Goal: Task Accomplishment & Management: Complete application form

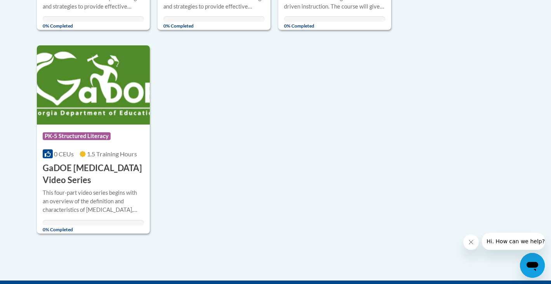
scroll to position [771, 0]
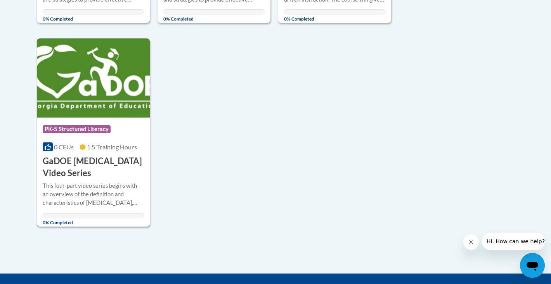
click at [119, 171] on h3 "GaDOE [MEDICAL_DATA] Video Series" at bounding box center [93, 167] width 101 height 24
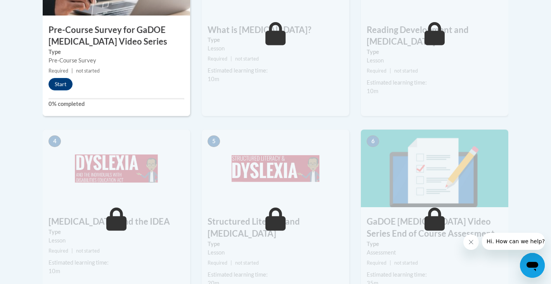
scroll to position [180, 0]
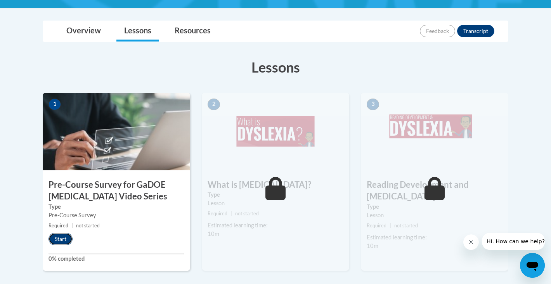
click at [60, 241] on button "Start" at bounding box center [61, 239] width 24 height 12
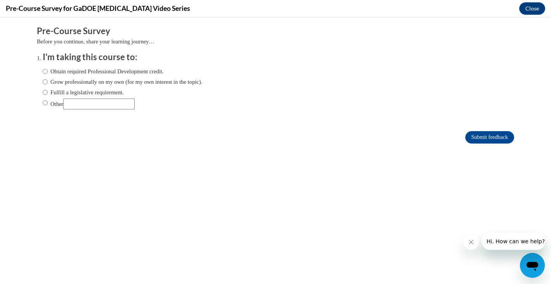
scroll to position [0, 0]
click at [82, 72] on label "Obtain required Professional Development credit." at bounding box center [103, 71] width 121 height 9
click at [48, 72] on input "Obtain required Professional Development credit." at bounding box center [45, 71] width 5 height 9
radio input "true"
click at [83, 90] on label "Fulfill a legislative requirement." at bounding box center [83, 92] width 81 height 9
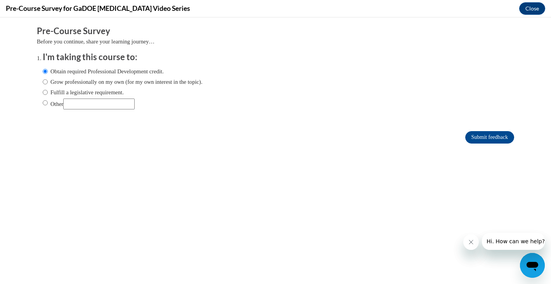
click at [48, 90] on input "Fulfill a legislative requirement." at bounding box center [45, 92] width 5 height 9
radio input "true"
click at [486, 139] on input "Submit feedback" at bounding box center [489, 137] width 49 height 12
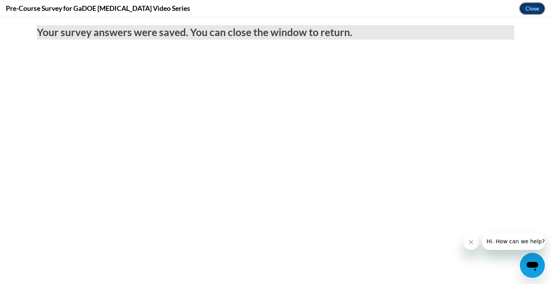
click at [531, 11] on button "Close" at bounding box center [532, 8] width 26 height 12
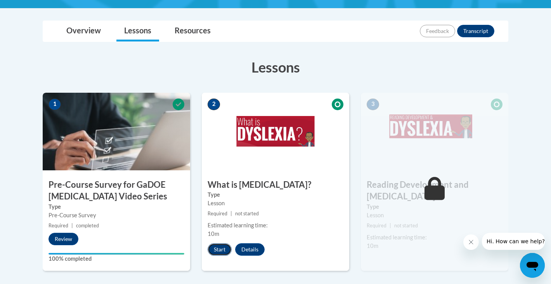
click at [219, 254] on button "Start" at bounding box center [220, 249] width 24 height 12
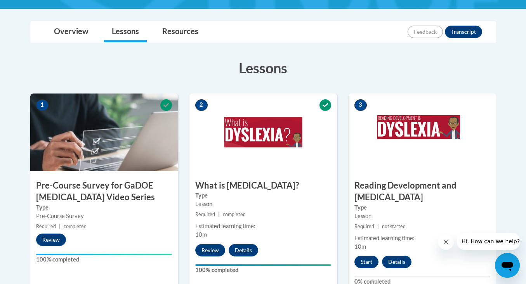
scroll to position [190, 0]
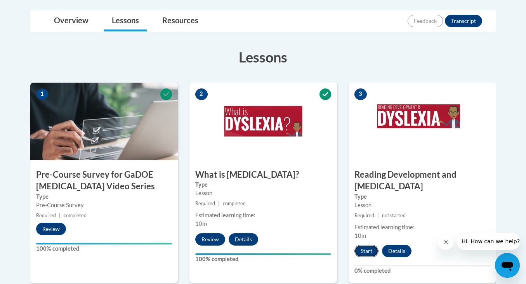
click at [365, 245] on button "Start" at bounding box center [366, 251] width 24 height 12
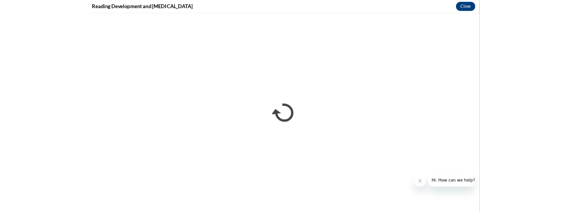
scroll to position [0, 0]
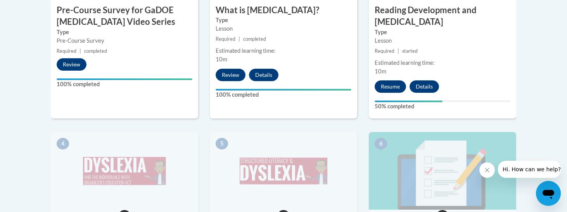
scroll to position [358, 0]
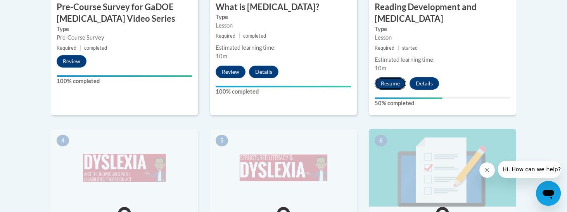
click at [396, 77] on button "Resume" at bounding box center [390, 83] width 31 height 12
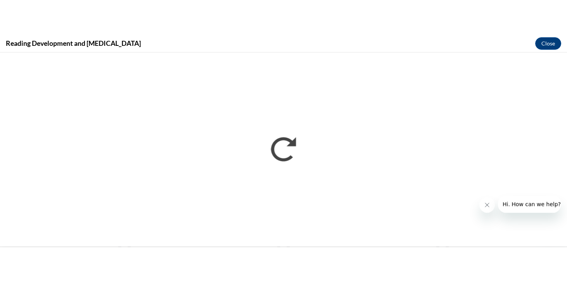
scroll to position [0, 0]
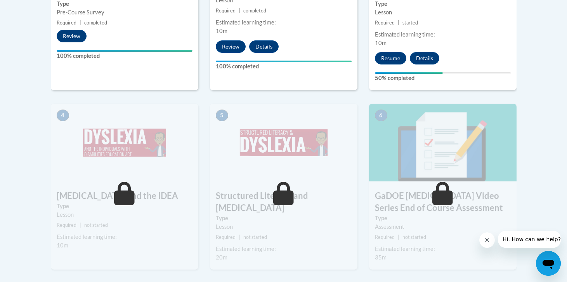
scroll to position [387, 0]
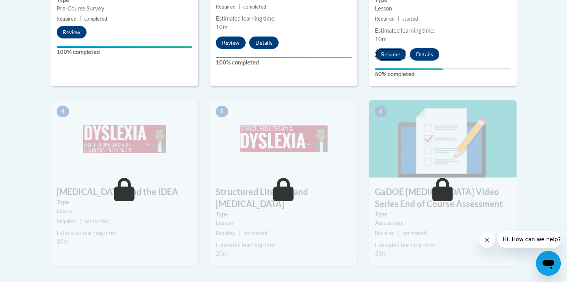
click at [389, 48] on button "Resume" at bounding box center [390, 54] width 31 height 12
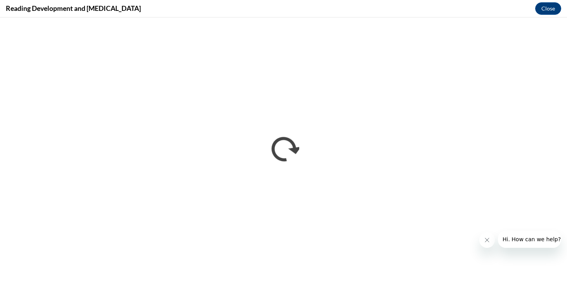
scroll to position [0, 0]
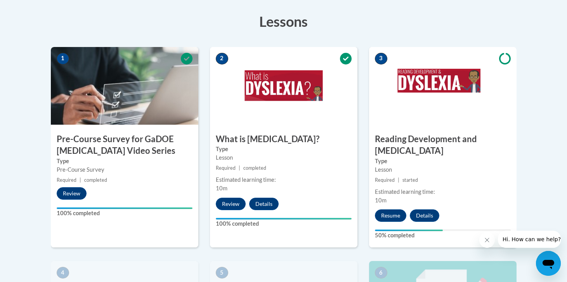
scroll to position [234, 0]
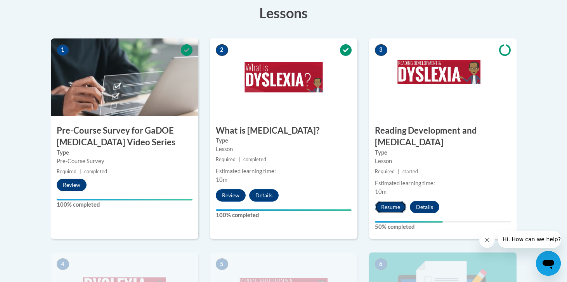
click at [396, 201] on button "Resume" at bounding box center [390, 207] width 31 height 12
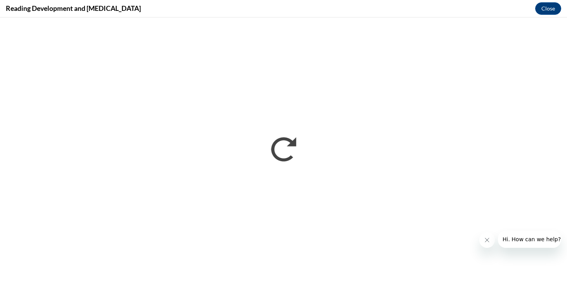
scroll to position [0, 0]
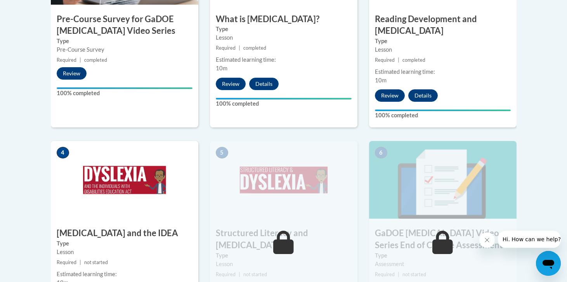
scroll to position [460, 0]
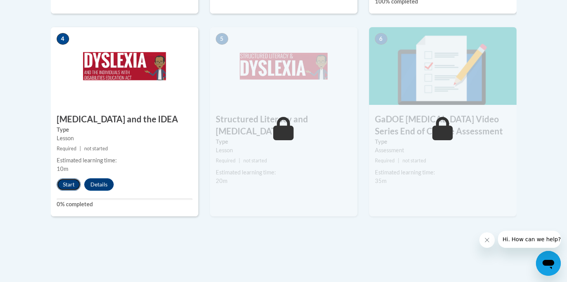
click at [69, 178] on button "Start" at bounding box center [69, 184] width 24 height 12
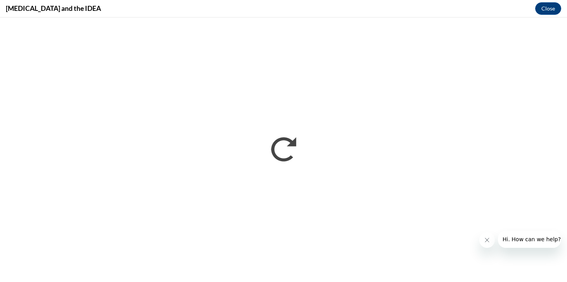
scroll to position [0, 0]
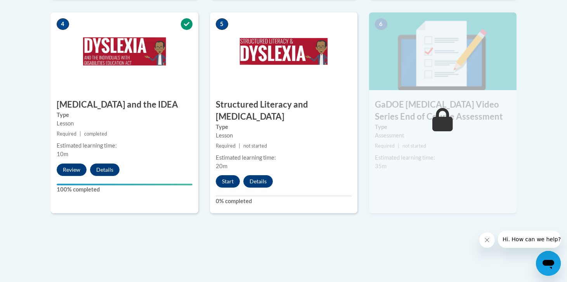
scroll to position [498, 0]
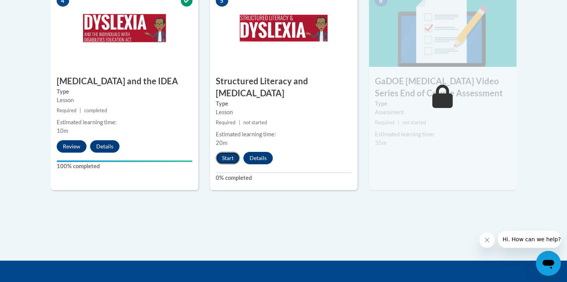
click at [230, 152] on button "Start" at bounding box center [228, 158] width 24 height 12
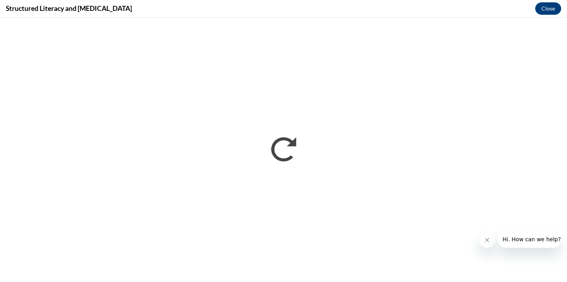
scroll to position [0, 0]
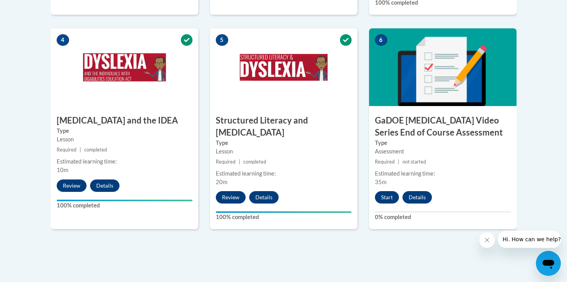
scroll to position [486, 0]
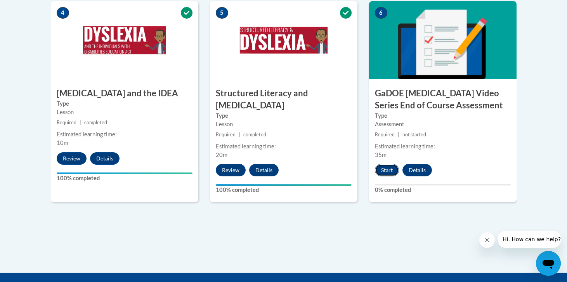
click at [394, 164] on button "Start" at bounding box center [387, 170] width 24 height 12
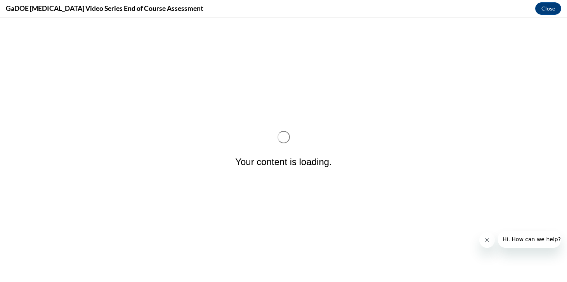
scroll to position [0, 0]
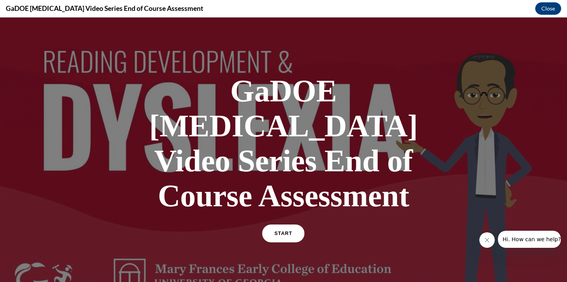
click at [285, 231] on span "START" at bounding box center [283, 234] width 18 height 6
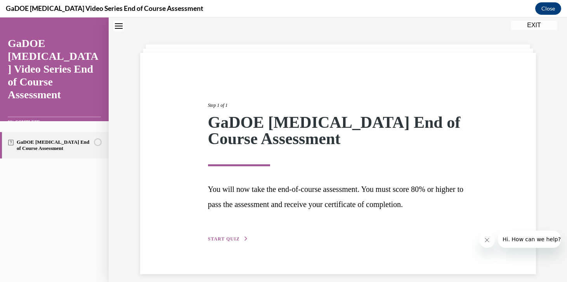
scroll to position [31, 0]
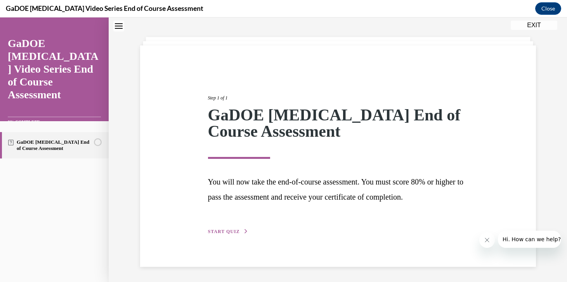
click at [220, 232] on span "START QUIZ" at bounding box center [224, 231] width 32 height 5
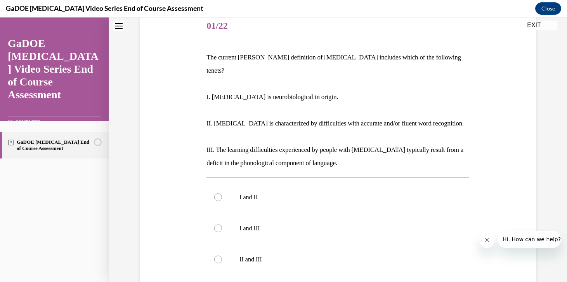
scroll to position [87, 0]
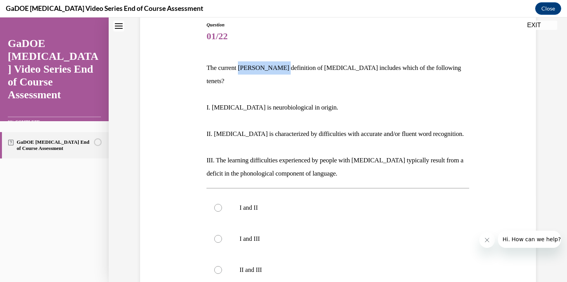
drag, startPoint x: 280, startPoint y: 69, endPoint x: 242, endPoint y: 69, distance: 37.7
click at [242, 69] on p "The current IDA definition of dyslexia includes which of the following tenets?" at bounding box center [337, 74] width 263 height 26
drag, startPoint x: 312, startPoint y: 70, endPoint x: 241, endPoint y: 70, distance: 71.0
click at [241, 70] on p "The current IDA definition of dyslexia includes which of the following tenets?" at bounding box center [337, 74] width 263 height 26
copy p "IDA definition of dyslexia"
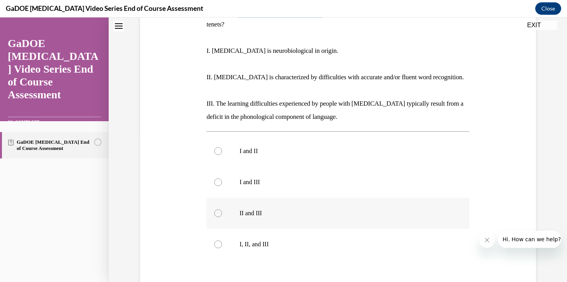
scroll to position [144, 0]
click at [249, 238] on label "I, II, and III" at bounding box center [337, 243] width 263 height 31
click at [222, 240] on input "I, II, and III" at bounding box center [218, 244] width 8 height 8
radio input "true"
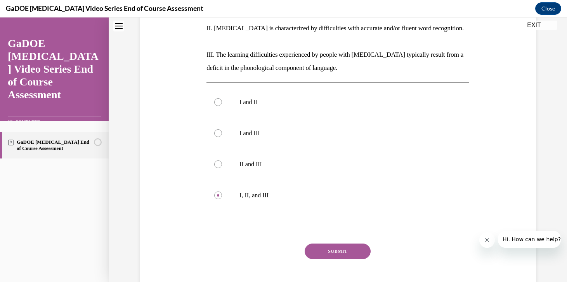
click at [321, 243] on button "SUBMIT" at bounding box center [338, 251] width 66 height 16
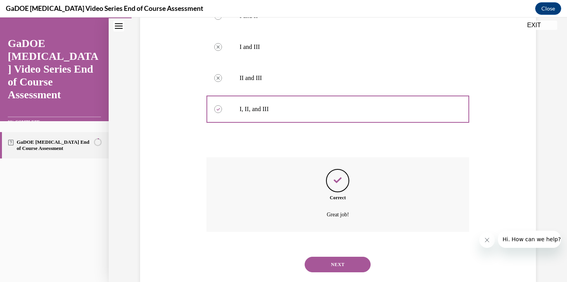
scroll to position [283, 0]
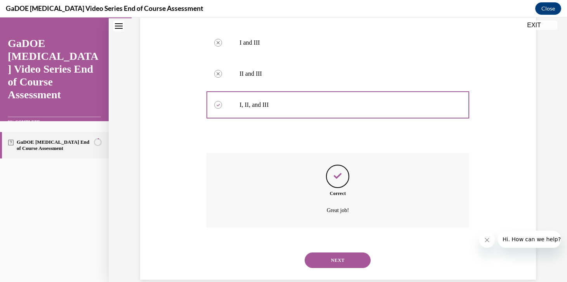
click at [321, 245] on div "NEXT" at bounding box center [337, 260] width 263 height 31
click at [323, 252] on button "NEXT" at bounding box center [338, 260] width 66 height 16
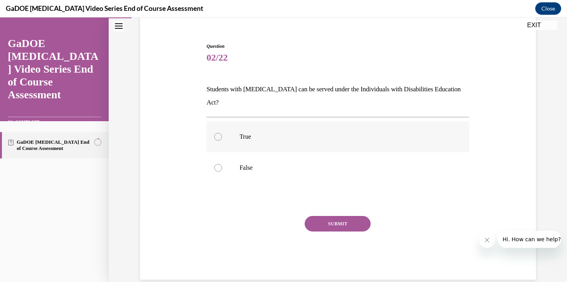
click at [245, 127] on label "True" at bounding box center [337, 136] width 263 height 31
click at [222, 133] on input "True" at bounding box center [218, 137] width 8 height 8
radio input "true"
click at [338, 216] on button "SUBMIT" at bounding box center [338, 224] width 66 height 16
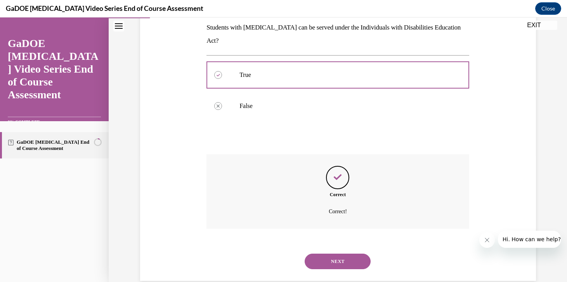
scroll to position [128, 0]
click at [332, 252] on button "NEXT" at bounding box center [338, 260] width 66 height 16
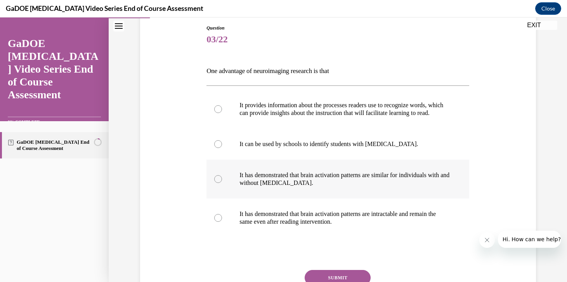
scroll to position [83, 0]
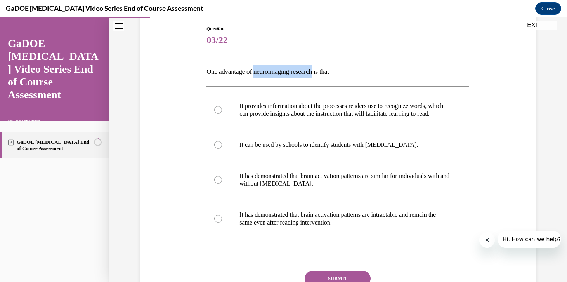
drag, startPoint x: 259, startPoint y: 73, endPoint x: 321, endPoint y: 74, distance: 62.1
click at [321, 74] on p "One advantage of neuroimaging research is that" at bounding box center [337, 71] width 263 height 13
copy p "neuroimaging research"
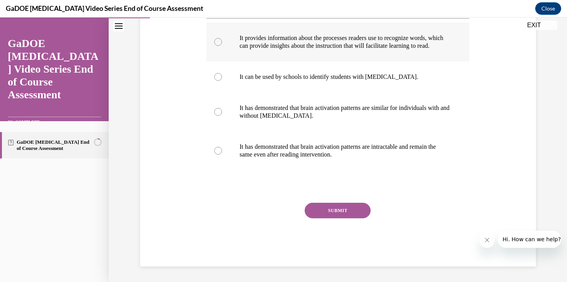
scroll to position [158, 0]
click at [397, 53] on label "It provides information about the processes readers use to recognize words, whi…" at bounding box center [337, 42] width 263 height 39
click at [222, 46] on input "It provides information about the processes readers use to recognize words, whi…" at bounding box center [218, 42] width 8 height 8
radio input "true"
click at [323, 212] on button "SUBMIT" at bounding box center [338, 211] width 66 height 16
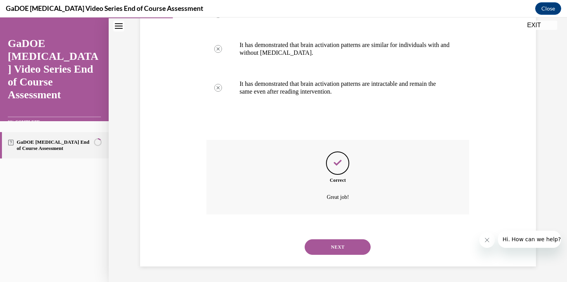
scroll to position [221, 0]
click at [331, 252] on button "NEXT" at bounding box center [338, 247] width 66 height 16
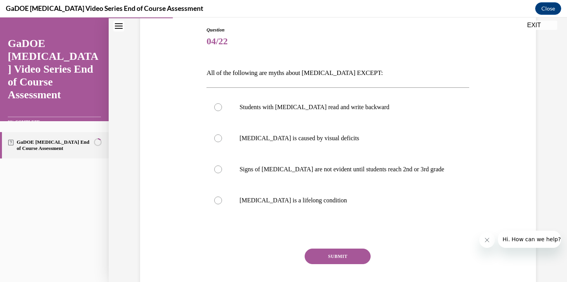
scroll to position [83, 0]
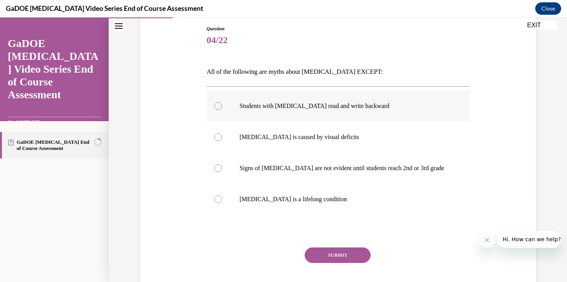
click at [340, 109] on p "Students with dyslexia read and write backward" at bounding box center [344, 106] width 210 height 8
click at [222, 109] on input "Students with dyslexia read and write backward" at bounding box center [218, 106] width 8 height 8
radio input "true"
click at [335, 251] on button "SUBMIT" at bounding box center [338, 255] width 66 height 16
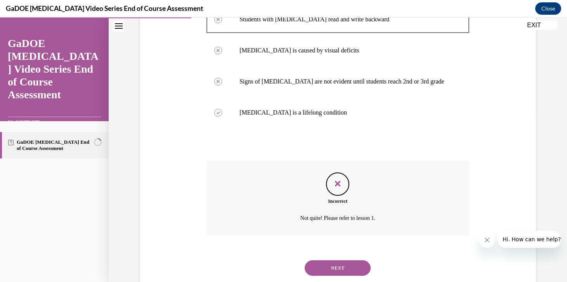
scroll to position [190, 0]
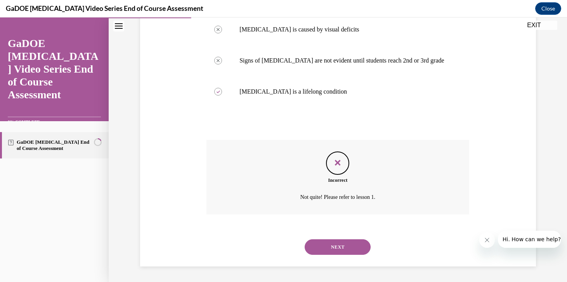
click at [334, 248] on button "NEXT" at bounding box center [338, 247] width 66 height 16
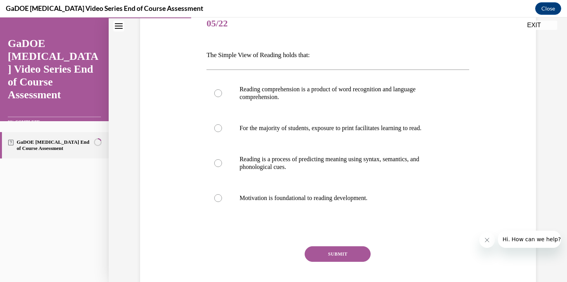
scroll to position [100, 0]
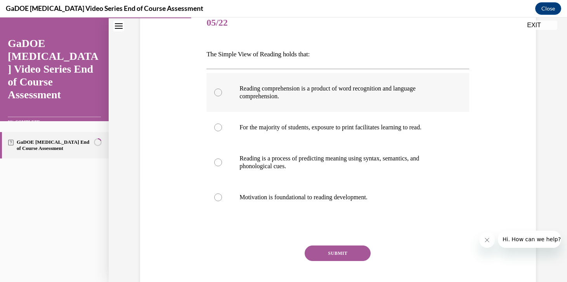
click at [305, 97] on p "Reading comprehension is a product of word recognition and language comprehensi…" at bounding box center [344, 93] width 210 height 16
click at [222, 96] on input "Reading comprehension is a product of word recognition and language comprehensi…" at bounding box center [218, 92] width 8 height 8
radio input "true"
click at [313, 253] on button "SUBMIT" at bounding box center [338, 253] width 66 height 16
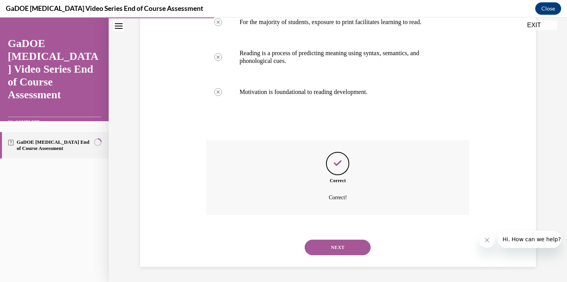
scroll to position [206, 0]
click at [326, 246] on button "NEXT" at bounding box center [338, 247] width 66 height 16
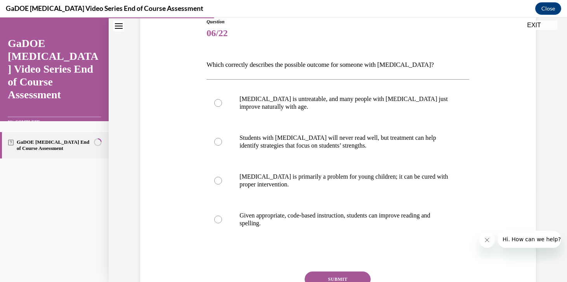
scroll to position [89, 0]
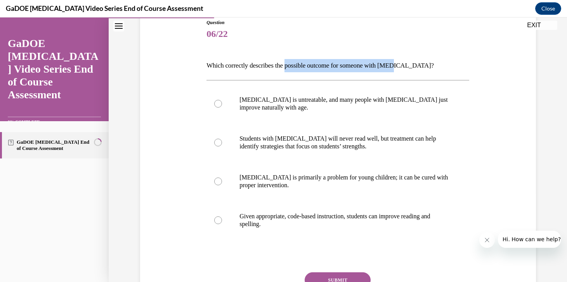
drag, startPoint x: 293, startPoint y: 65, endPoint x: 405, endPoint y: 64, distance: 112.6
click at [405, 64] on p "Which correctly describes the possible outcome for someone with dyslexia?" at bounding box center [337, 65] width 263 height 13
drag, startPoint x: 416, startPoint y: 67, endPoint x: 292, endPoint y: 67, distance: 124.2
click at [292, 67] on p "Which correctly describes the possible outcome for someone with dyslexia?" at bounding box center [337, 65] width 263 height 13
copy p "possible outcome for someone with dyslexia"
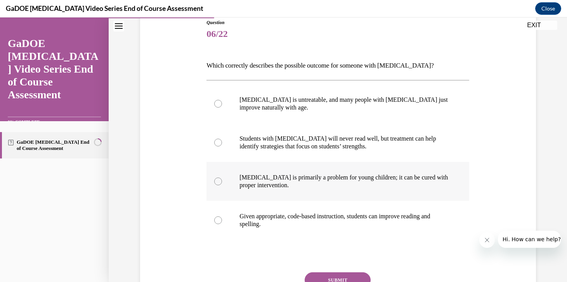
click at [276, 187] on p "Dyslexia is primarily a problem for young children; it can be cured with proper…" at bounding box center [344, 182] width 210 height 16
click at [222, 185] on input "Dyslexia is primarily a problem for young children; it can be cured with proper…" at bounding box center [218, 181] width 8 height 8
radio input "true"
click at [334, 276] on button "SUBMIT" at bounding box center [338, 280] width 66 height 16
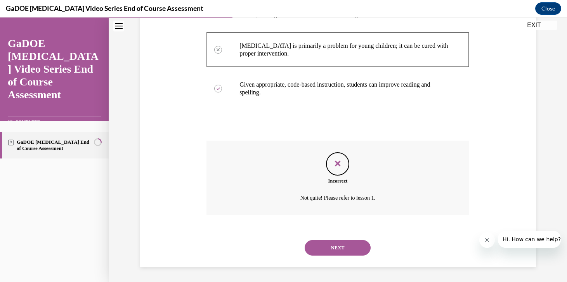
scroll to position [221, 0]
click at [340, 250] on button "NEXT" at bounding box center [338, 247] width 66 height 16
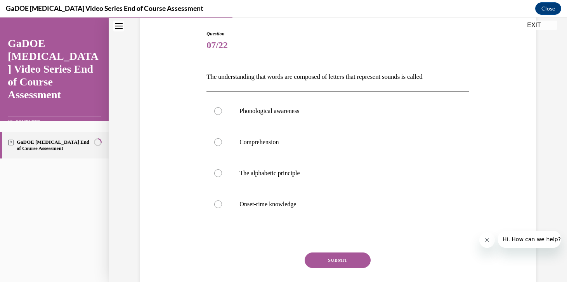
scroll to position [82, 0]
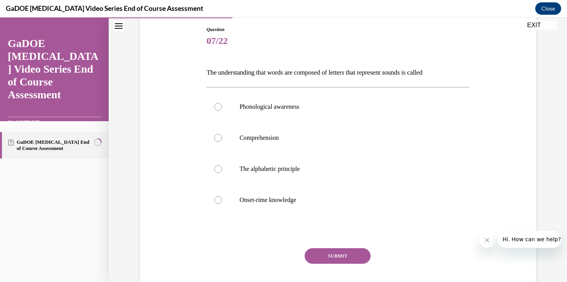
drag, startPoint x: 219, startPoint y: 73, endPoint x: 479, endPoint y: 74, distance: 260.4
click at [479, 74] on div "Question 07/22 The understanding that words are composed of letters that repres…" at bounding box center [338, 157] width 400 height 309
copy p "understanding that words are composed of letters that represent sounds is called"
click at [283, 172] on p "The alphabetic principle" at bounding box center [344, 169] width 210 height 8
click at [222, 172] on input "The alphabetic principle" at bounding box center [218, 169] width 8 height 8
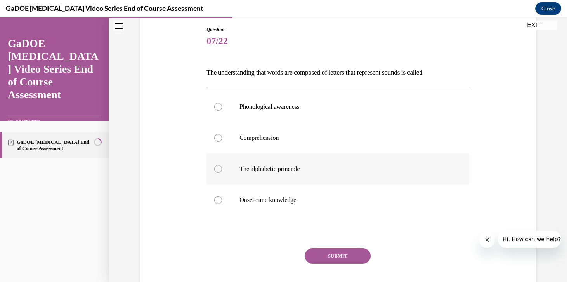
radio input "true"
click at [331, 253] on button "SUBMIT" at bounding box center [338, 256] width 66 height 16
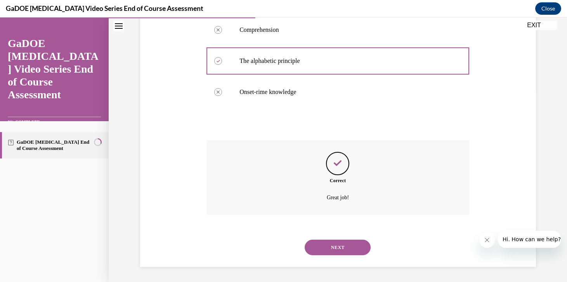
scroll to position [190, 0]
click at [333, 256] on div "NEXT" at bounding box center [337, 246] width 263 height 31
click at [333, 246] on button "NEXT" at bounding box center [338, 247] width 66 height 16
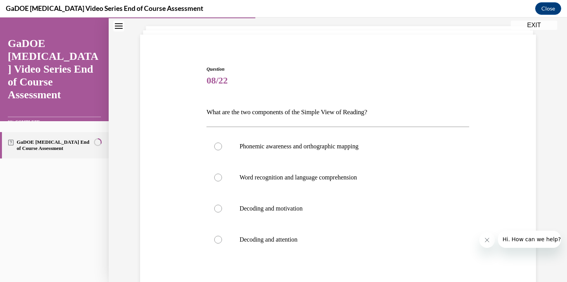
scroll to position [55, 0]
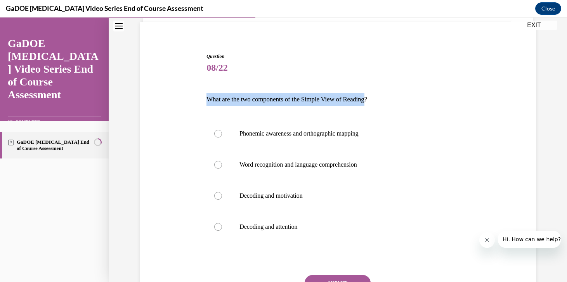
drag, startPoint x: 379, startPoint y: 102, endPoint x: 142, endPoint y: 105, distance: 237.2
click at [142, 105] on div "Question 08/22 What are the two components of the Simple View of Reading? Phone…" at bounding box center [338, 183] width 400 height 309
copy p "What are the two components of the Simple View of Reading"
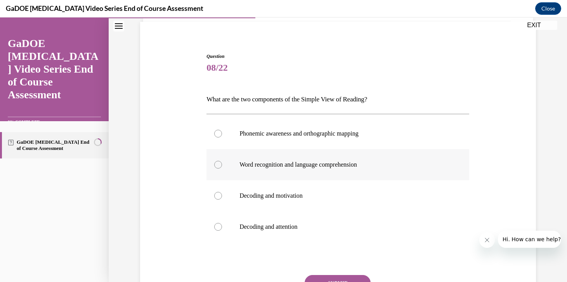
click at [267, 167] on p "Word recognition and language comprehension" at bounding box center [344, 165] width 210 height 8
click at [222, 167] on input "Word recognition and language comprehension" at bounding box center [218, 165] width 8 height 8
radio input "true"
click at [352, 278] on button "SUBMIT" at bounding box center [338, 283] width 66 height 16
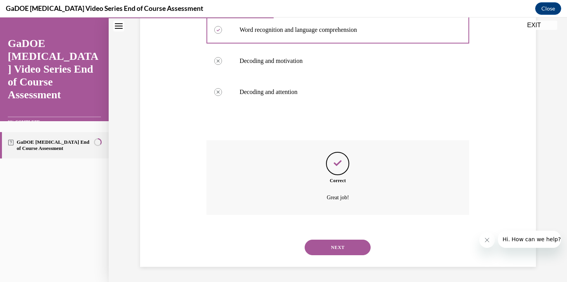
scroll to position [190, 0]
click at [338, 245] on button "NEXT" at bounding box center [338, 247] width 66 height 16
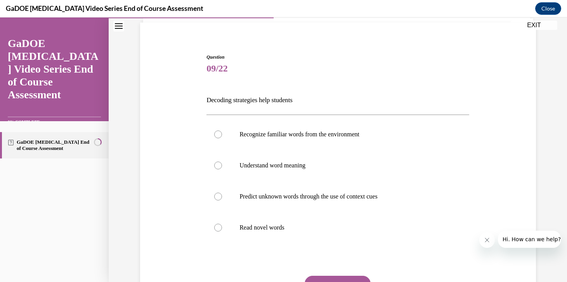
scroll to position [54, 0]
click at [358, 200] on p "Predict unknown words through the use of context cues" at bounding box center [344, 197] width 210 height 8
click at [222, 200] on input "Predict unknown words through the use of context cues" at bounding box center [218, 197] width 8 height 8
radio input "true"
click at [339, 278] on button "SUBMIT" at bounding box center [338, 284] width 66 height 16
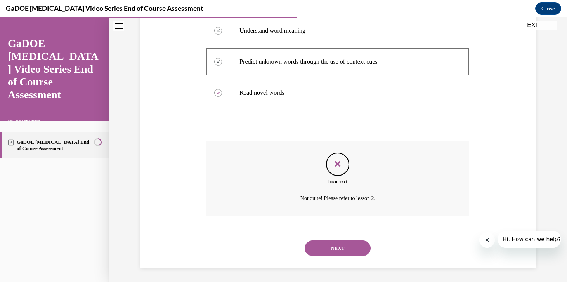
scroll to position [190, 0]
click at [341, 252] on button "NEXT" at bounding box center [338, 247] width 66 height 16
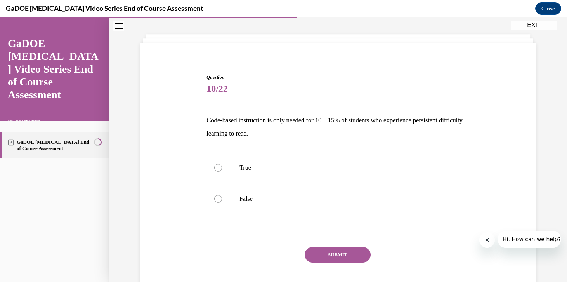
scroll to position [33, 0]
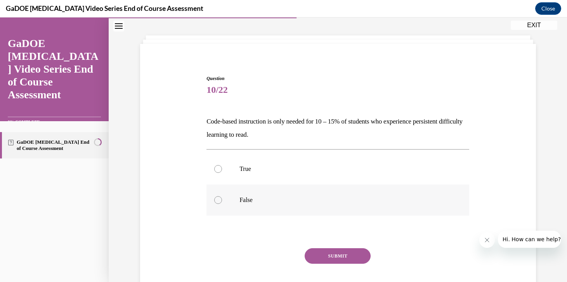
click at [359, 205] on label "False" at bounding box center [337, 199] width 263 height 31
click at [222, 204] on input "False" at bounding box center [218, 200] width 8 height 8
radio input "true"
click at [345, 252] on button "SUBMIT" at bounding box center [338, 256] width 66 height 16
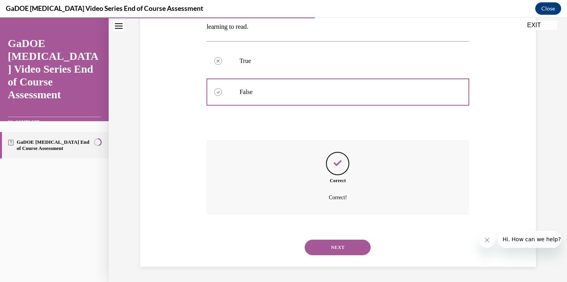
scroll to position [141, 0]
click at [345, 252] on button "NEXT" at bounding box center [338, 247] width 66 height 16
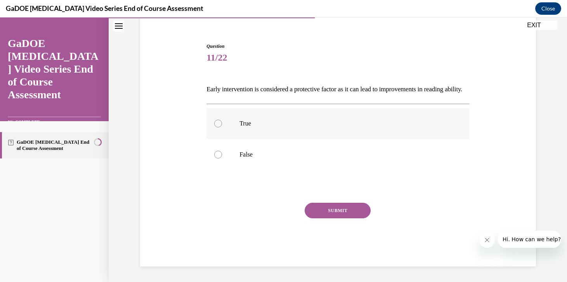
click at [229, 123] on label "True" at bounding box center [337, 123] width 263 height 31
click at [222, 123] on input "True" at bounding box center [218, 124] width 8 height 8
radio input "true"
click at [345, 210] on button "SUBMIT" at bounding box center [338, 211] width 66 height 16
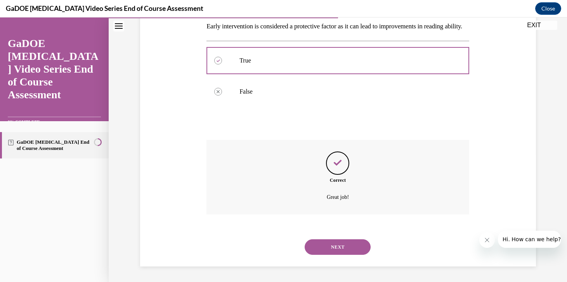
scroll to position [141, 0]
click at [337, 240] on button "NEXT" at bounding box center [338, 247] width 66 height 16
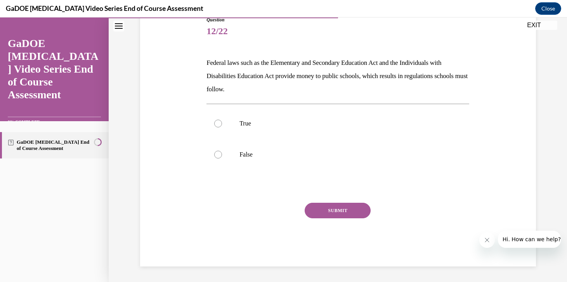
scroll to position [86, 0]
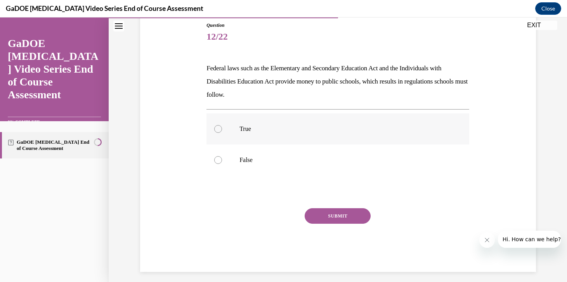
click at [244, 131] on p "True" at bounding box center [344, 129] width 210 height 8
click at [222, 131] on input "True" at bounding box center [218, 129] width 8 height 8
radio input "true"
click at [330, 223] on button "SUBMIT" at bounding box center [338, 216] width 66 height 16
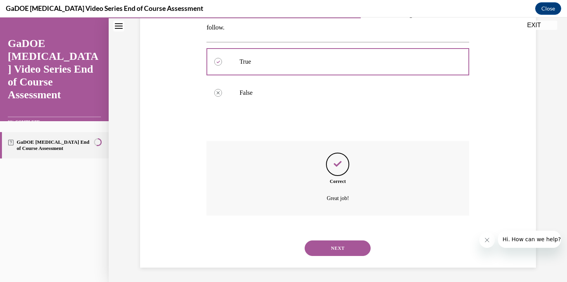
scroll to position [154, 0]
click at [331, 249] on button "NEXT" at bounding box center [338, 247] width 66 height 16
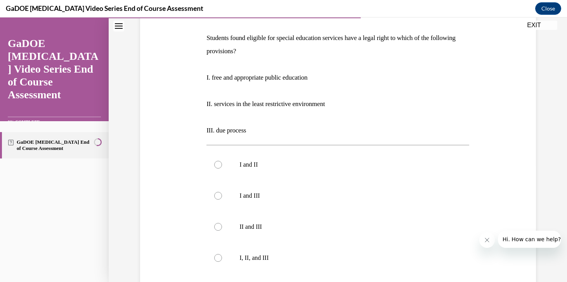
scroll to position [122, 0]
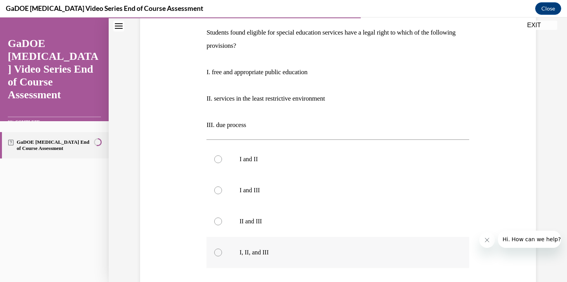
click at [306, 262] on label "I, II, and III" at bounding box center [337, 252] width 263 height 31
click at [222, 256] on input "I, II, and III" at bounding box center [218, 252] width 8 height 8
radio input "true"
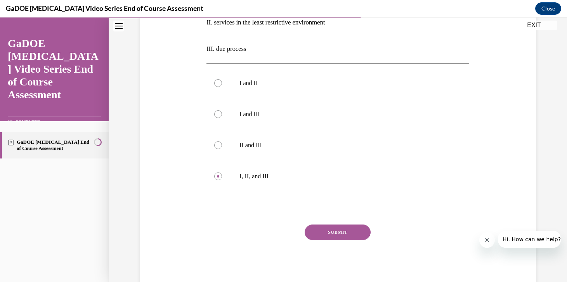
click at [326, 236] on button "SUBMIT" at bounding box center [338, 232] width 66 height 16
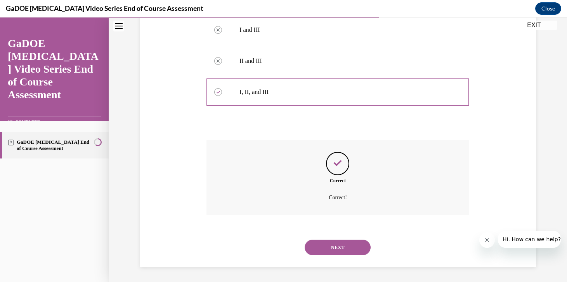
scroll to position [283, 0]
click at [330, 246] on button "NEXT" at bounding box center [338, 247] width 66 height 16
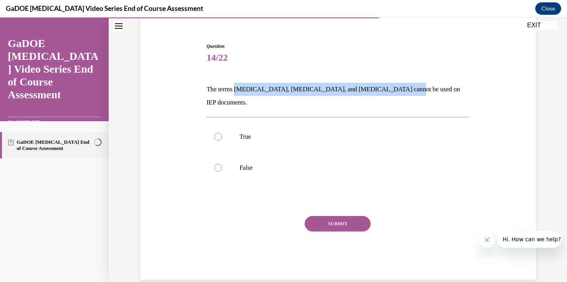
drag, startPoint x: 237, startPoint y: 92, endPoint x: 391, endPoint y: 94, distance: 154.5
click at [391, 94] on p "The terms dyslexia, dyscalculia, and dysgraphia cannot be used on IEP documents." at bounding box center [337, 96] width 263 height 26
drag, startPoint x: 444, startPoint y: 94, endPoint x: 238, endPoint y: 92, distance: 206.5
click at [238, 92] on p "The terms dyslexia, dyscalculia, and dysgraphia cannot be used on IEP documents." at bounding box center [337, 96] width 263 height 26
copy p "dyslexia, dyscalculia, and dysgraphia cannot be used on IEP documents."
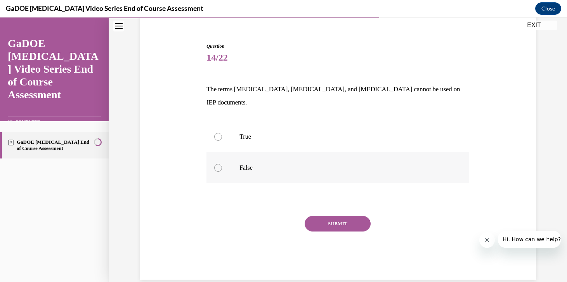
click at [247, 161] on label "False" at bounding box center [337, 167] width 263 height 31
click at [222, 164] on input "False" at bounding box center [218, 168] width 8 height 8
radio input "true"
click at [349, 216] on button "SUBMIT" at bounding box center [338, 224] width 66 height 16
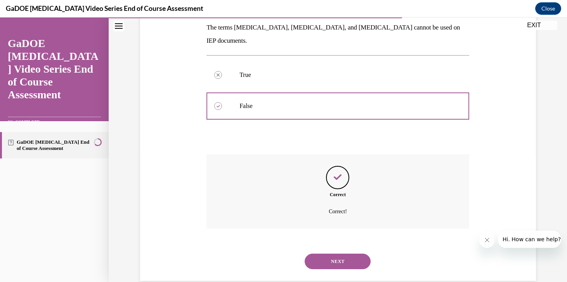
scroll to position [128, 0]
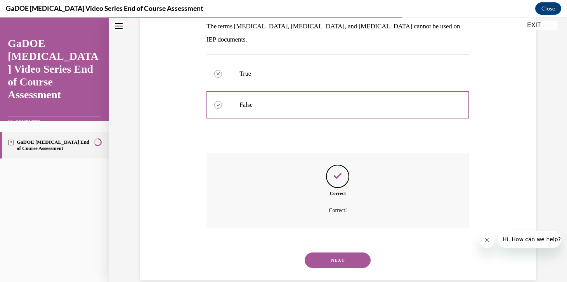
click at [344, 252] on button "NEXT" at bounding box center [338, 260] width 66 height 16
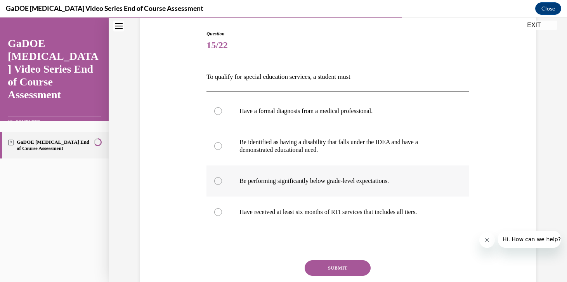
scroll to position [78, 0]
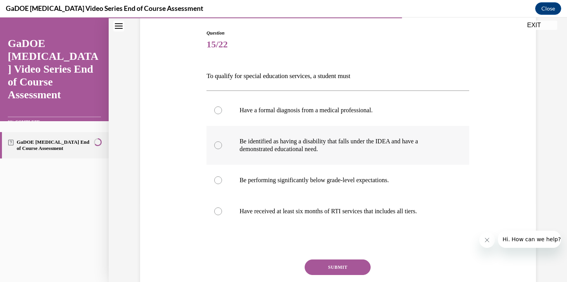
click at [274, 149] on p "Be identified as having a disability that falls under the IDEA and have a demon…" at bounding box center [344, 145] width 210 height 16
click at [222, 149] on input "Be identified as having a disability that falls under the IDEA and have a demon…" at bounding box center [218, 145] width 8 height 8
radio input "true"
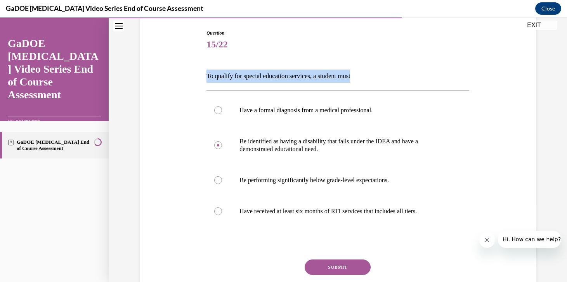
drag, startPoint x: 367, startPoint y: 76, endPoint x: 194, endPoint y: 78, distance: 173.1
click at [194, 78] on div "Question 15/22 To qualify for special education services, a student must Have a…" at bounding box center [338, 164] width 400 height 317
copy p "To qualify for special education services, a student must"
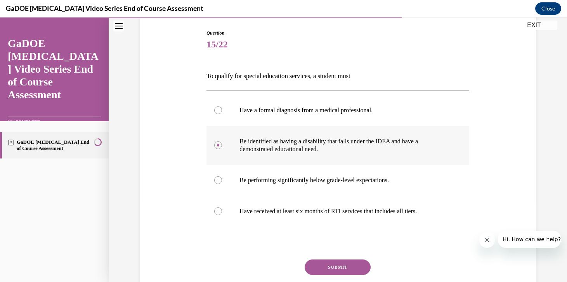
click at [309, 146] on p "Be identified as having a disability that falls under the IDEA and have a demon…" at bounding box center [344, 145] width 210 height 16
click at [222, 146] on input "Be identified as having a disability that falls under the IDEA and have a demon…" at bounding box center [218, 145] width 8 height 8
click at [312, 264] on button "SUBMIT" at bounding box center [338, 267] width 66 height 16
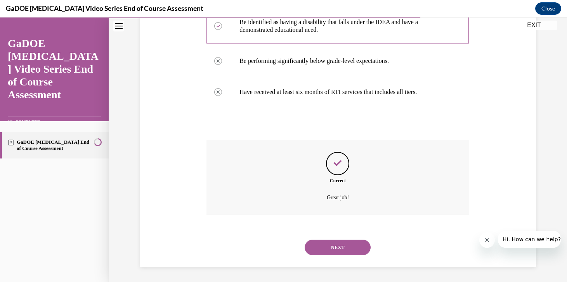
scroll to position [198, 0]
click at [324, 243] on button "NEXT" at bounding box center [338, 247] width 66 height 16
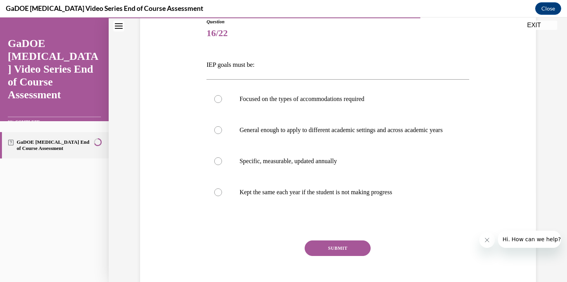
scroll to position [91, 0]
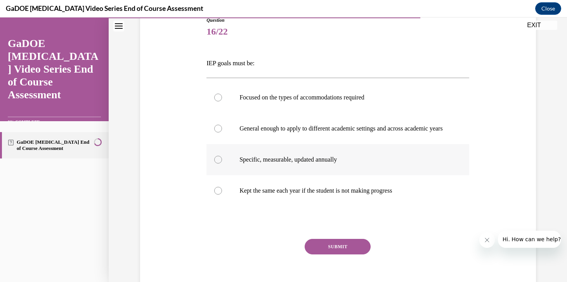
click at [335, 163] on p "Specific, measurable, updated annually" at bounding box center [344, 160] width 210 height 8
click at [222, 163] on input "Specific, measurable, updated annually" at bounding box center [218, 160] width 8 height 8
radio input "true"
click at [347, 252] on button "SUBMIT" at bounding box center [338, 247] width 66 height 16
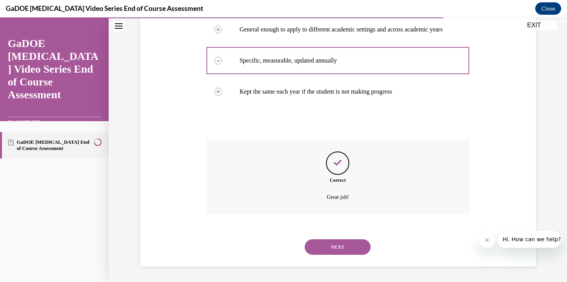
scroll to position [198, 0]
click at [347, 252] on button "NEXT" at bounding box center [338, 247] width 66 height 16
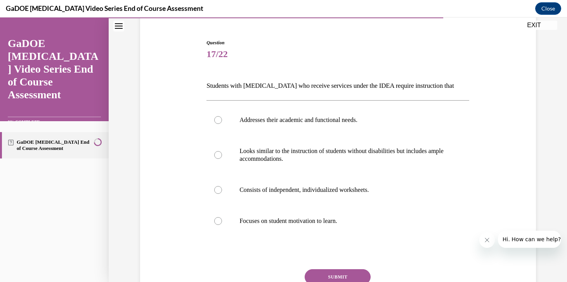
scroll to position [77, 0]
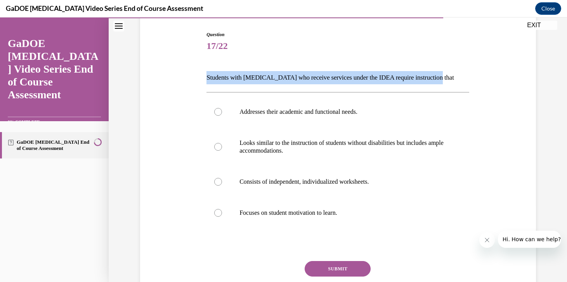
drag, startPoint x: 442, startPoint y: 80, endPoint x: 200, endPoint y: 77, distance: 241.8
click at [200, 77] on div "Question 17/22 Students with dyslexia who receive services under the IDEA requi…" at bounding box center [338, 166] width 400 height 317
copy p "Students with dyslexia who receive services under the IDEA require instruction …"
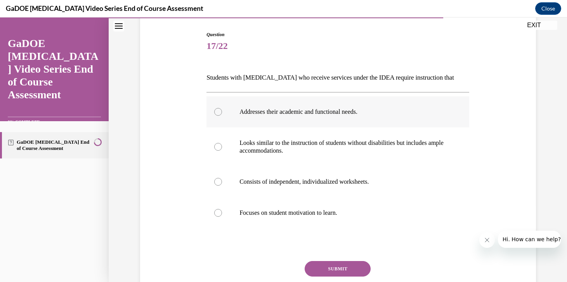
click at [253, 116] on label "Addresses their academic and functional needs." at bounding box center [337, 111] width 263 height 31
click at [222, 116] on input "Addresses their academic and functional needs." at bounding box center [218, 112] width 8 height 8
radio input "true"
click at [308, 270] on button "SUBMIT" at bounding box center [338, 269] width 66 height 16
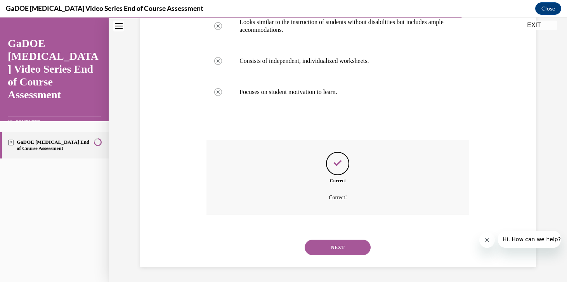
scroll to position [198, 0]
click at [329, 245] on button "NEXT" at bounding box center [338, 247] width 66 height 16
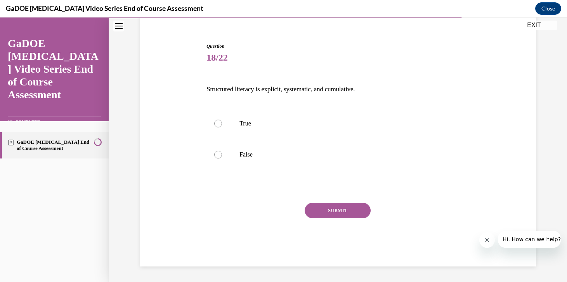
scroll to position [65, 0]
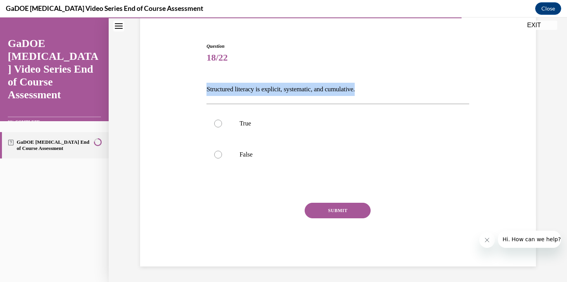
drag, startPoint x: 371, startPoint y: 93, endPoint x: 165, endPoint y: 90, distance: 206.5
click at [165, 90] on div "Question 18/22 Structured literacy is explicit, systematic, and cumulative. Tru…" at bounding box center [338, 142] width 400 height 247
copy p "Structured literacy is explicit, systematic, and cumulative."
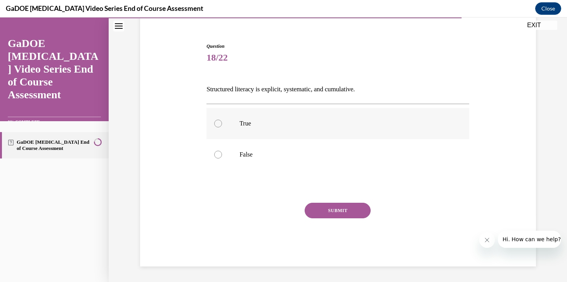
click at [264, 123] on p "True" at bounding box center [344, 124] width 210 height 8
click at [222, 123] on input "True" at bounding box center [218, 124] width 8 height 8
radio input "true"
click at [321, 209] on button "SUBMIT" at bounding box center [338, 211] width 66 height 16
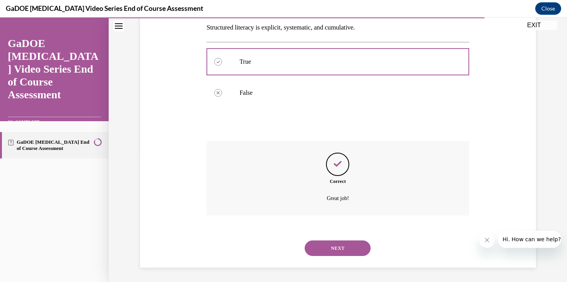
scroll to position [128, 0]
click at [336, 245] on button "NEXT" at bounding box center [338, 247] width 66 height 16
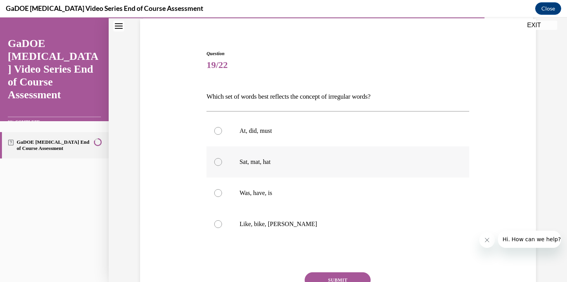
scroll to position [59, 0]
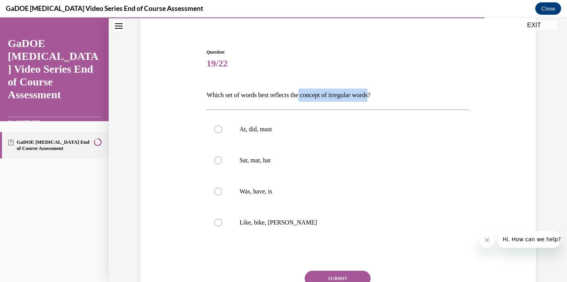
drag, startPoint x: 383, startPoint y: 94, endPoint x: 307, endPoint y: 97, distance: 76.2
click at [308, 97] on p "Which set of words best reflects the concept of irregular words?" at bounding box center [337, 94] width 263 height 13
copy p "concept of irregular words"
click at [364, 80] on div "Question 19/22 Which set of words best reflects the concept of irregular words?…" at bounding box center [337, 192] width 263 height 286
click at [263, 197] on label "Was, have, is" at bounding box center [337, 191] width 263 height 31
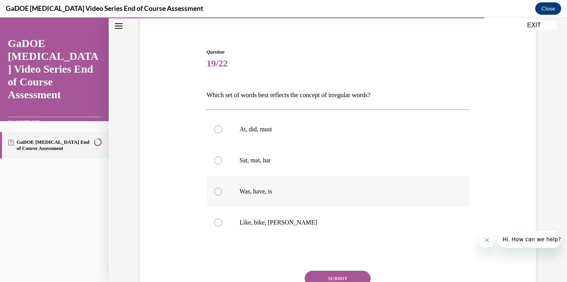
click at [222, 195] on input "Was, have, is" at bounding box center [218, 191] width 8 height 8
radio input "true"
click at [338, 278] on button "SUBMIT" at bounding box center [338, 279] width 66 height 16
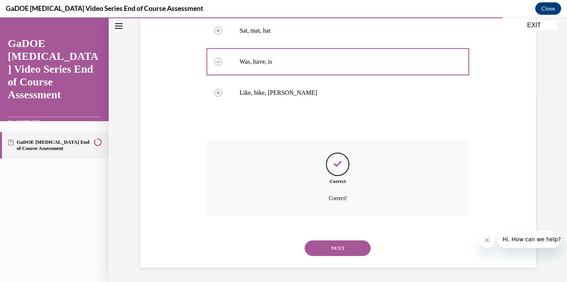
scroll to position [190, 0]
click at [342, 247] on button "NEXT" at bounding box center [338, 247] width 66 height 16
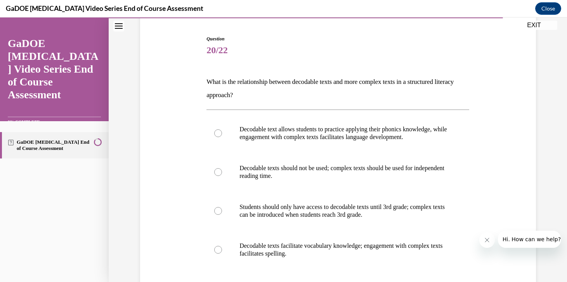
scroll to position [74, 0]
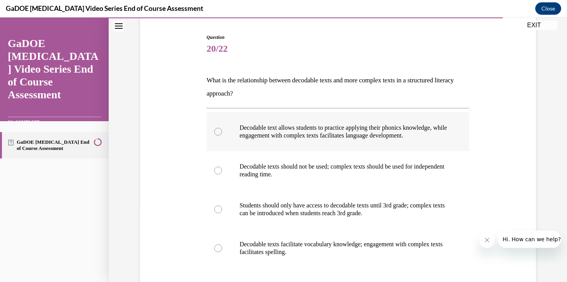
click at [319, 131] on p "Decodable text allows students to practice applying their phonics knowledge, wh…" at bounding box center [344, 132] width 210 height 16
click at [222, 131] on input "Decodable text allows students to practice applying their phonics knowledge, wh…" at bounding box center [218, 132] width 8 height 8
radio input "true"
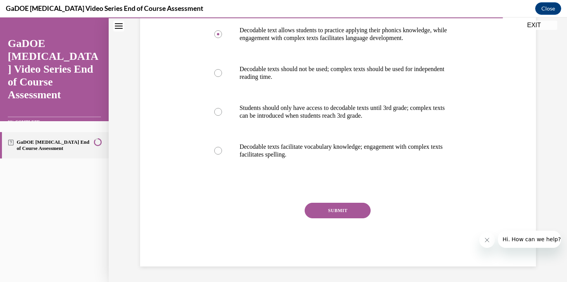
click at [354, 208] on button "SUBMIT" at bounding box center [338, 211] width 66 height 16
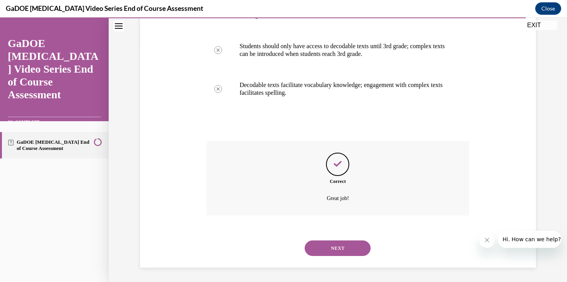
scroll to position [234, 0]
click at [341, 252] on button "NEXT" at bounding box center [338, 247] width 66 height 16
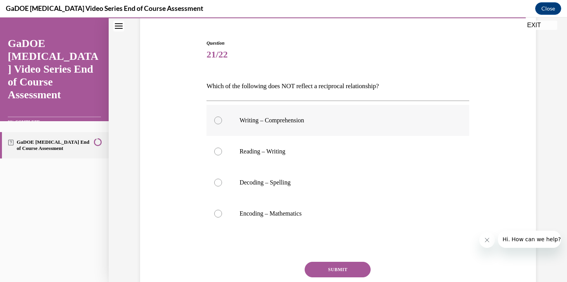
scroll to position [71, 0]
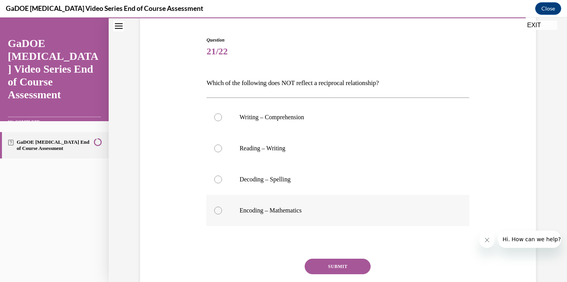
click at [298, 210] on p "Encoding – Mathematics" at bounding box center [344, 210] width 210 height 8
click at [222, 210] on input "Encoding – Mathematics" at bounding box center [218, 210] width 8 height 8
radio input "true"
click at [314, 269] on button "SUBMIT" at bounding box center [338, 267] width 66 height 16
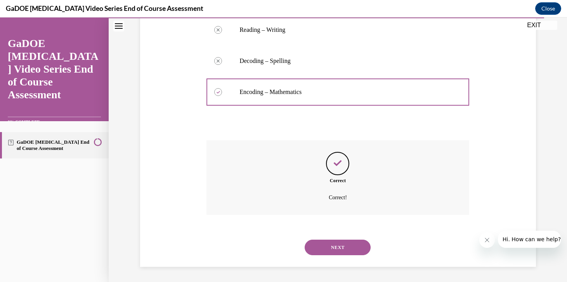
scroll to position [190, 0]
click at [335, 249] on button "NEXT" at bounding box center [338, 247] width 66 height 16
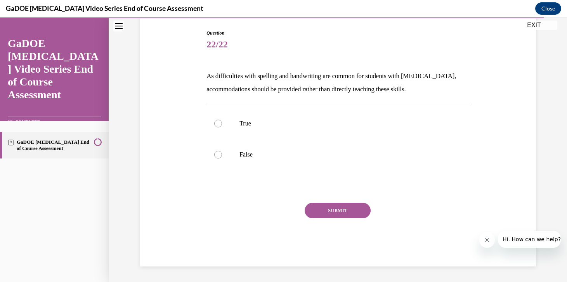
scroll to position [78, 0]
click at [253, 158] on label "False" at bounding box center [337, 154] width 263 height 31
click at [222, 158] on input "False" at bounding box center [218, 155] width 8 height 8
radio input "true"
click at [331, 219] on div "SUBMIT" at bounding box center [337, 222] width 263 height 39
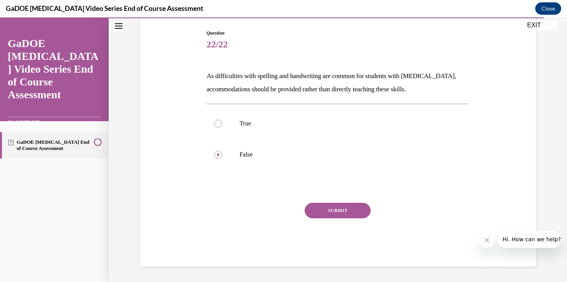
click at [331, 212] on button "SUBMIT" at bounding box center [338, 211] width 66 height 16
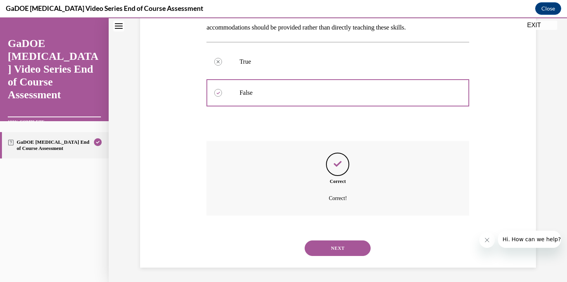
scroll to position [141, 0]
click at [338, 243] on button "NEXT" at bounding box center [338, 247] width 66 height 16
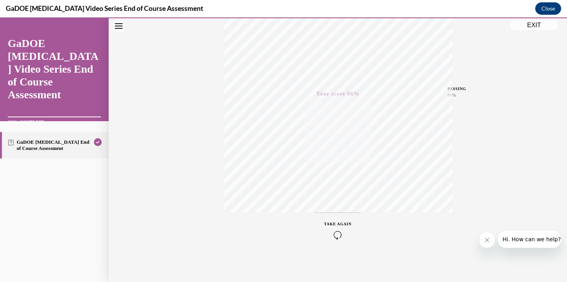
scroll to position [134, 0]
click at [542, 24] on button "EXIT" at bounding box center [534, 25] width 47 height 9
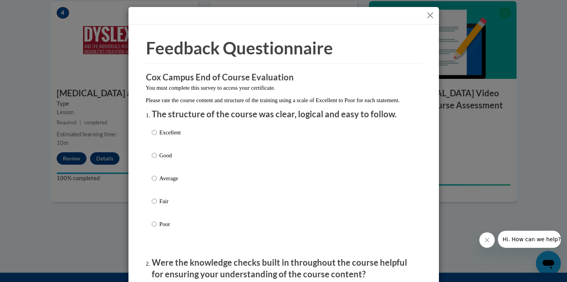
click at [165, 145] on label "Excellent" at bounding box center [166, 138] width 29 height 21
click at [157, 137] on input "Excellent" at bounding box center [154, 132] width 5 height 9
radio input "true"
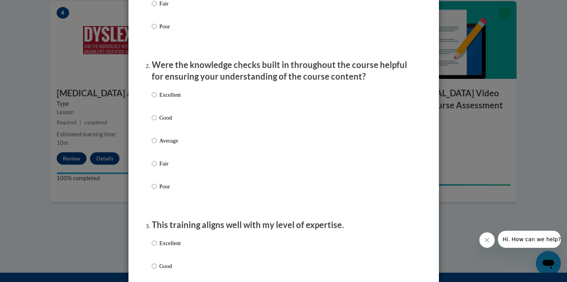
scroll to position [0, 0]
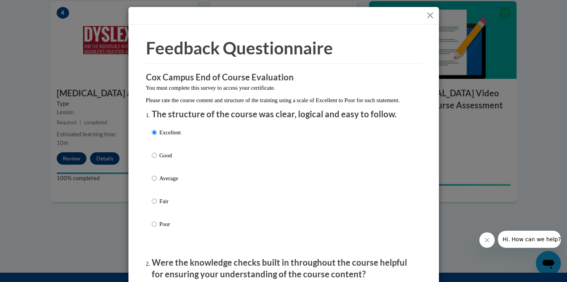
click at [428, 14] on button "Close" at bounding box center [430, 15] width 10 height 10
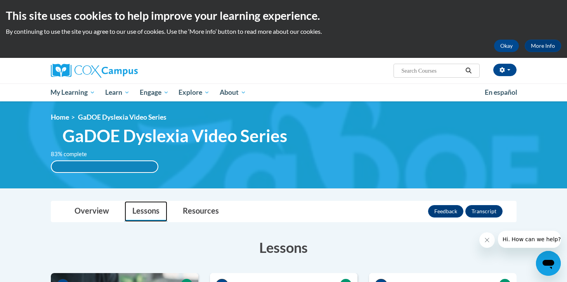
click at [144, 211] on link "Lessons" at bounding box center [146, 211] width 43 height 21
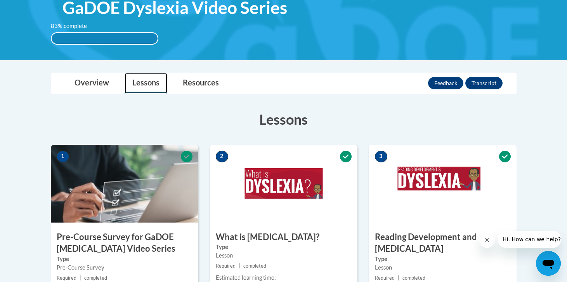
scroll to position [123, 0]
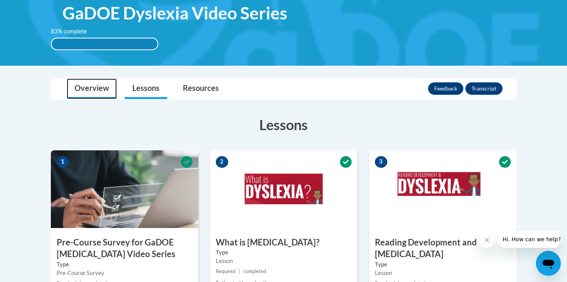
click at [99, 85] on link "Overview" at bounding box center [92, 88] width 50 height 21
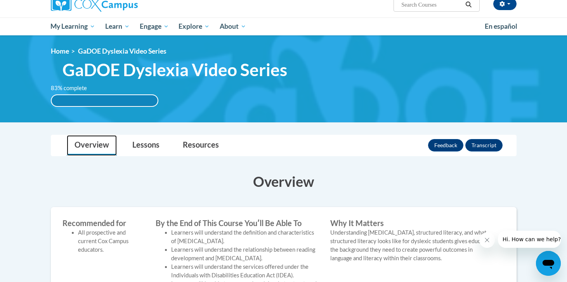
scroll to position [0, 0]
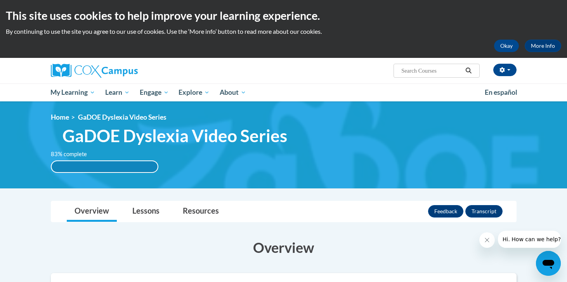
click at [153, 133] on span "GaDOE Dyslexia Video Series" at bounding box center [174, 135] width 225 height 21
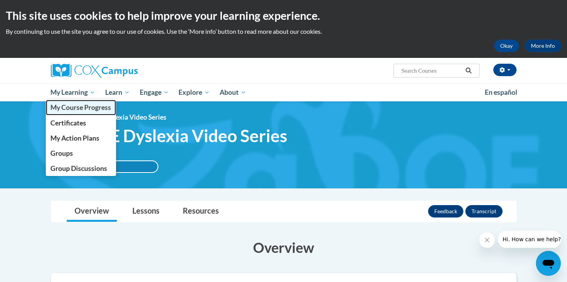
click at [76, 108] on span "My Course Progress" at bounding box center [80, 107] width 61 height 8
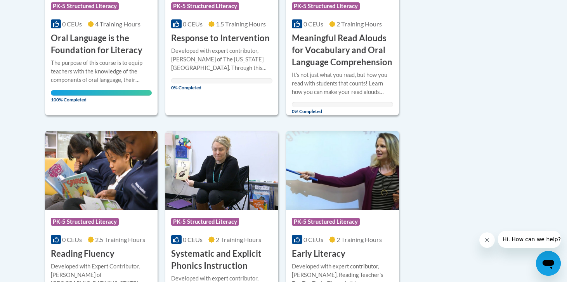
scroll to position [403, 0]
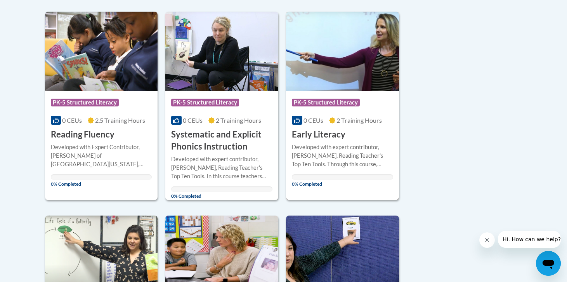
click at [371, 40] on img at bounding box center [342, 51] width 113 height 79
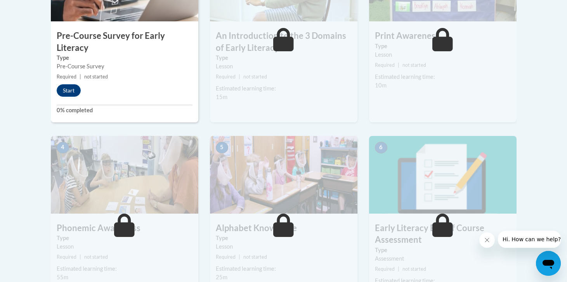
scroll to position [210, 0]
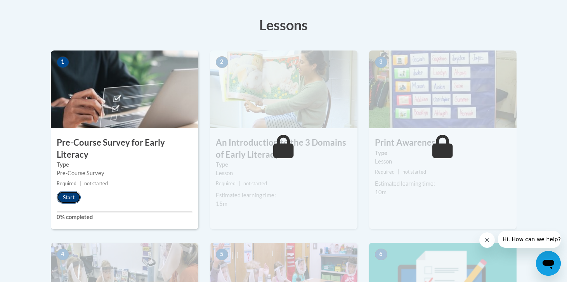
click at [72, 194] on button "Start" at bounding box center [69, 197] width 24 height 12
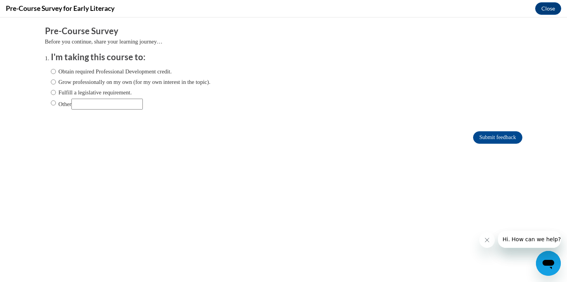
scroll to position [0, 0]
click at [99, 92] on label "Fulfill a legislative requirement." at bounding box center [91, 92] width 81 height 9
click at [56, 92] on input "Fulfill a legislative requirement." at bounding box center [53, 92] width 5 height 9
radio input "true"
click at [477, 135] on input "Submit feedback" at bounding box center [497, 137] width 49 height 12
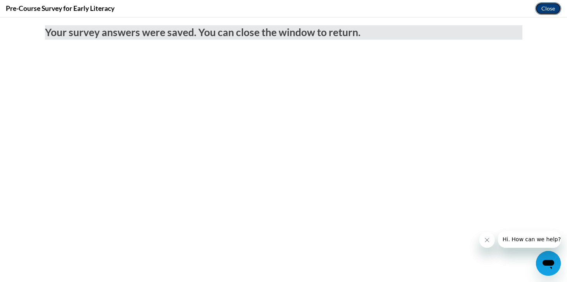
click at [549, 5] on button "Close" at bounding box center [548, 8] width 26 height 12
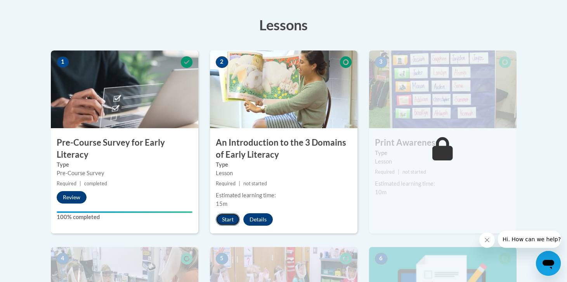
click at [229, 224] on button "Start" at bounding box center [228, 219] width 24 height 12
